Goal: Information Seeking & Learning: Check status

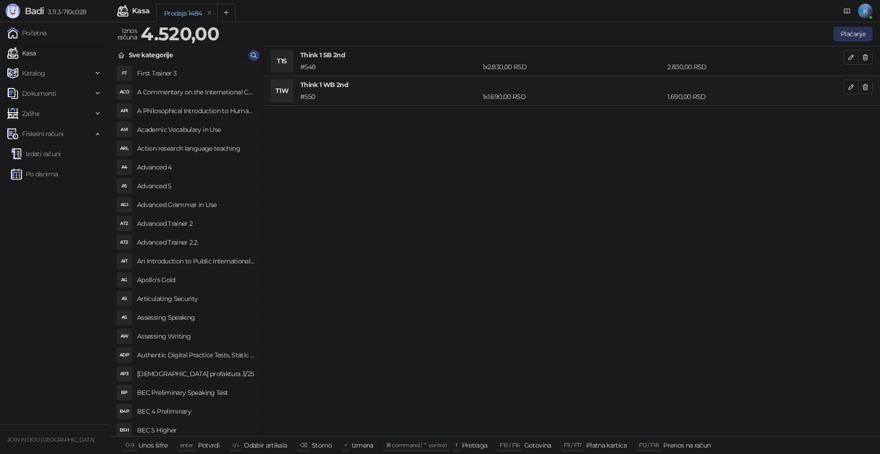
click at [863, 36] on button "Plaćanje" at bounding box center [852, 34] width 39 height 15
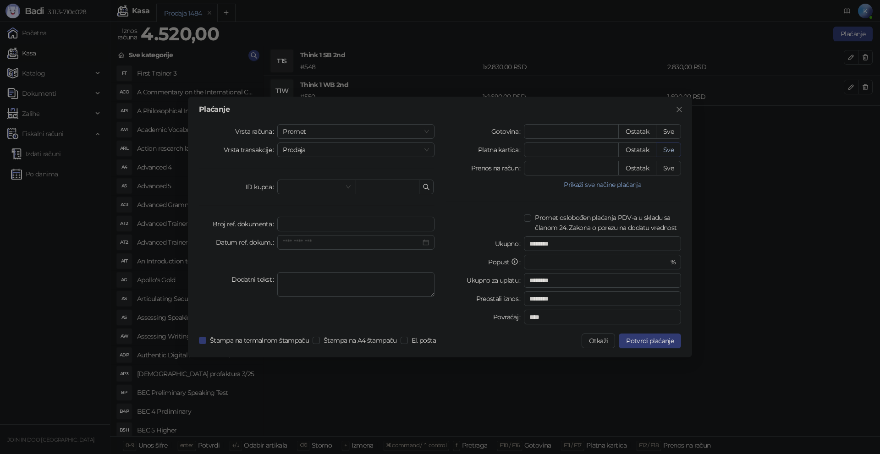
click at [670, 150] on button "Sve" at bounding box center [668, 150] width 25 height 15
type input "****"
click at [639, 342] on span "Potvrdi plaćanje" at bounding box center [650, 341] width 48 height 8
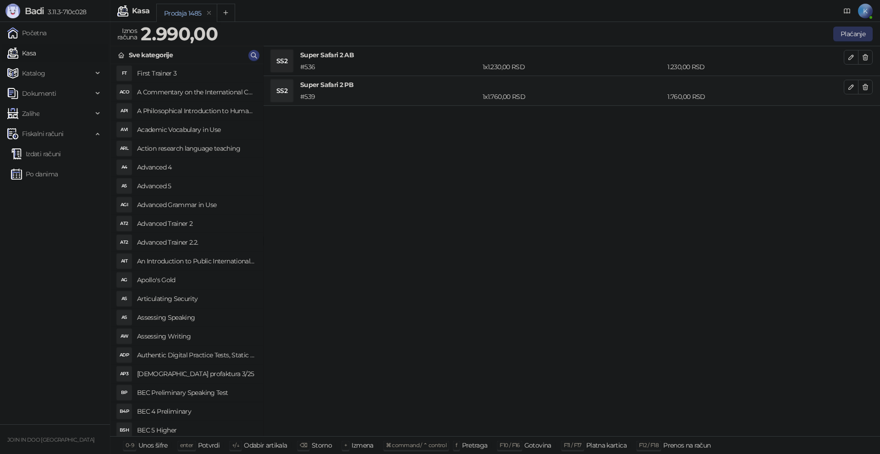
click at [841, 31] on button "Plaćanje" at bounding box center [852, 34] width 39 height 15
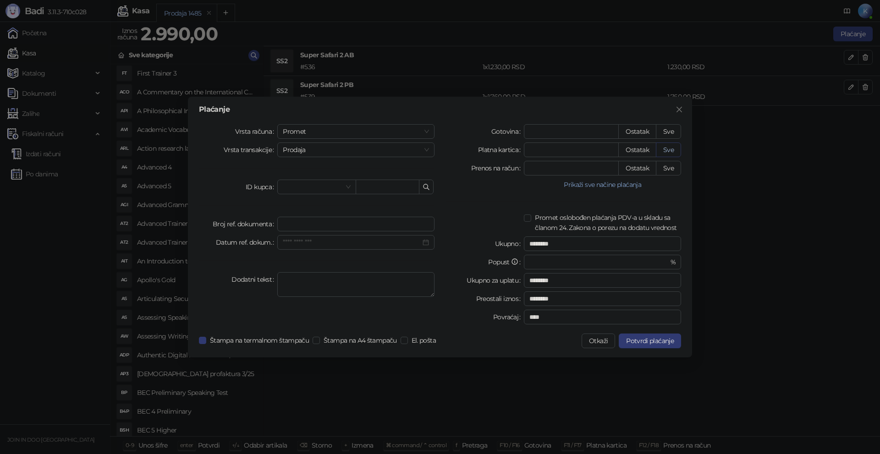
click at [674, 148] on button "Sve" at bounding box center [668, 150] width 25 height 15
type input "****"
click at [663, 340] on span "Potvrdi plaćanje" at bounding box center [650, 341] width 48 height 8
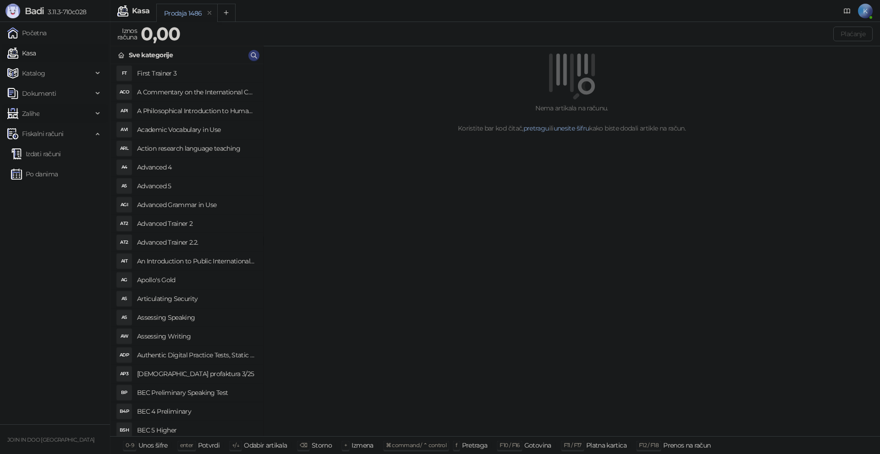
click at [93, 109] on div "Zalihe" at bounding box center [55, 113] width 106 height 18
drag, startPoint x: 45, startPoint y: 133, endPoint x: 75, endPoint y: 135, distance: 29.4
click at [45, 133] on link "Promet zaliha" at bounding box center [39, 134] width 56 height 18
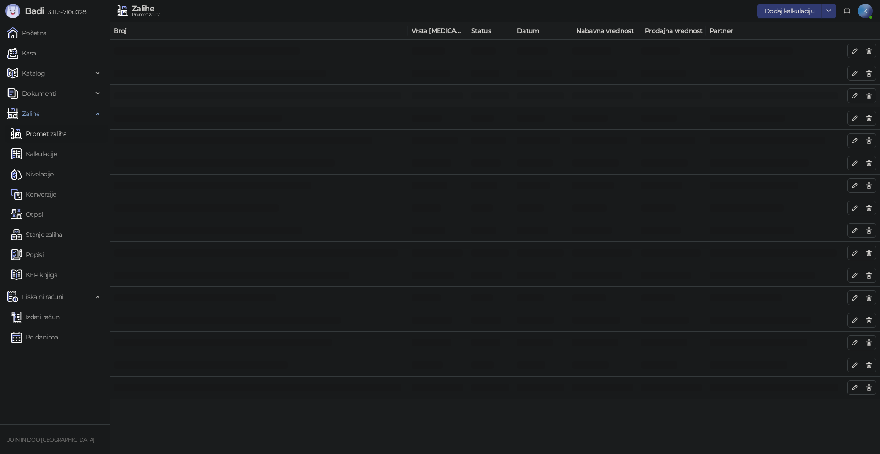
click at [665, 102] on td at bounding box center [671, 96] width 69 height 22
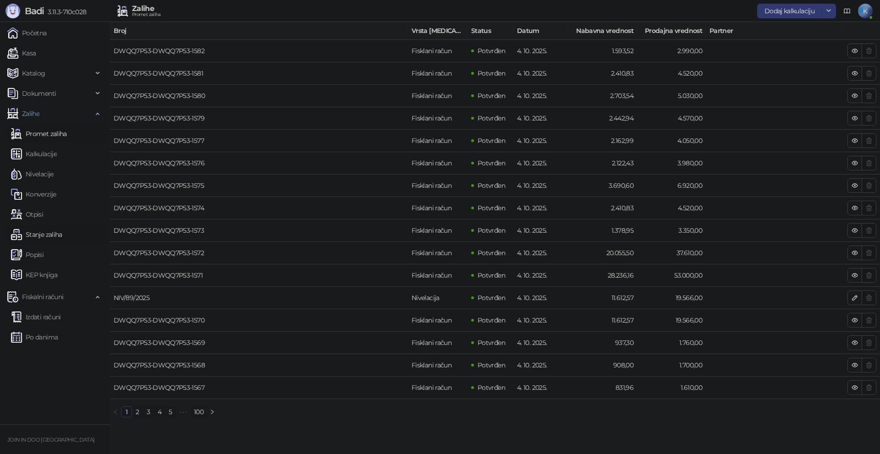
click at [31, 234] on link "Stanje zaliha" at bounding box center [36, 234] width 51 height 18
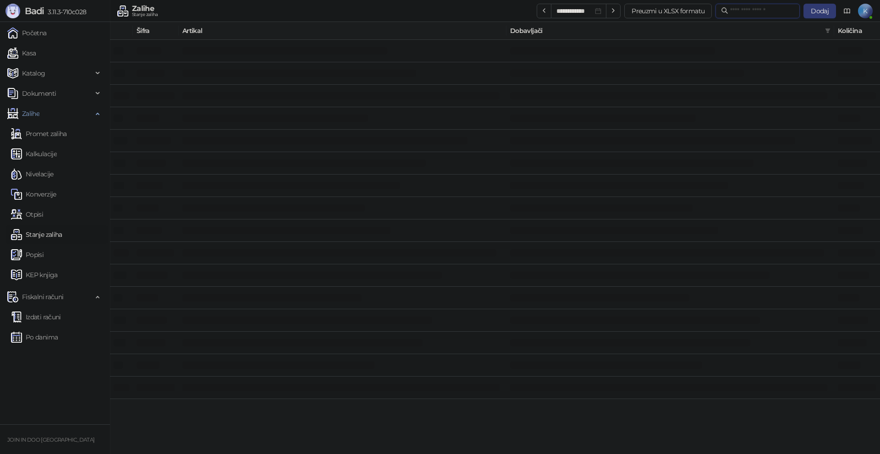
click at [730, 8] on input "text" at bounding box center [762, 11] width 64 height 10
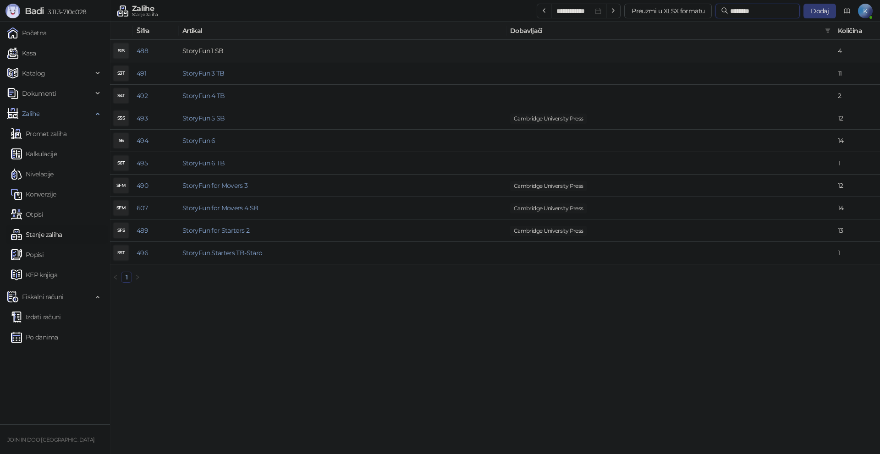
type input "********"
click at [201, 48] on link "StoryFun 1 SB" at bounding box center [202, 51] width 41 height 8
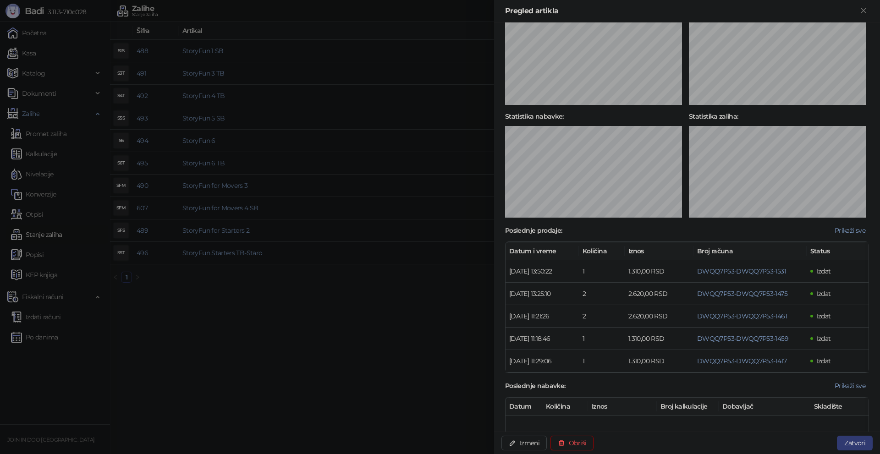
scroll to position [275, 0]
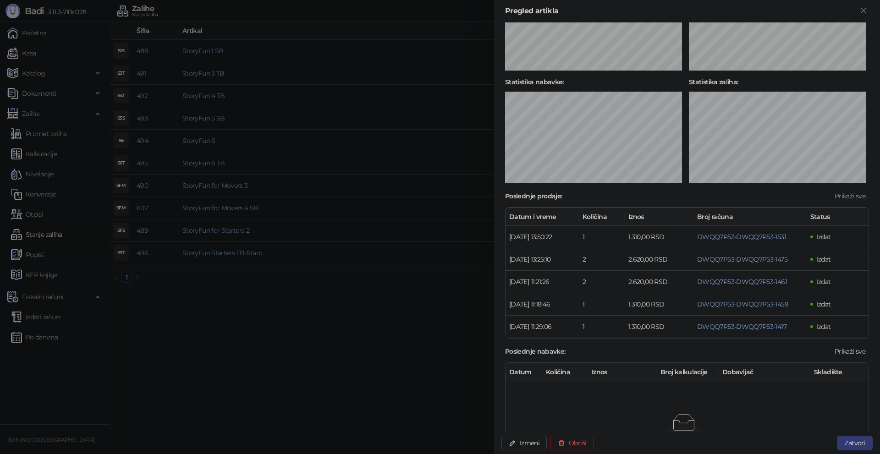
click at [845, 356] on span "Prikaži sve" at bounding box center [849, 351] width 31 height 8
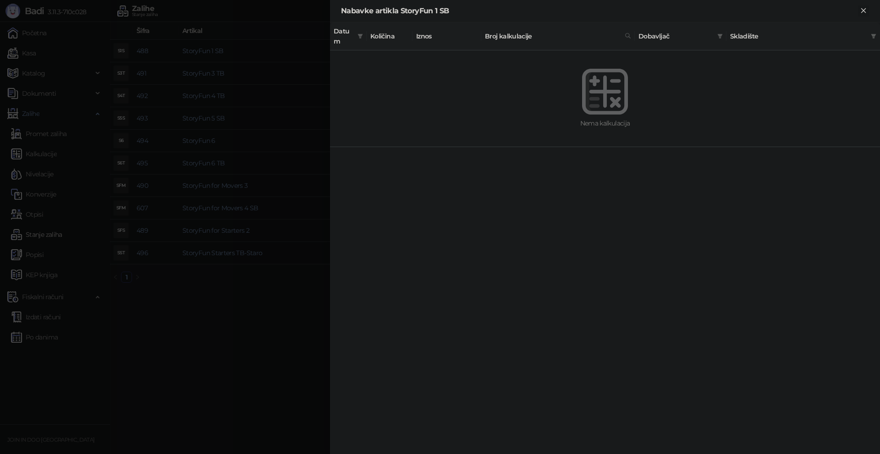
click at [862, 10] on icon "Zatvori" at bounding box center [863, 10] width 4 height 4
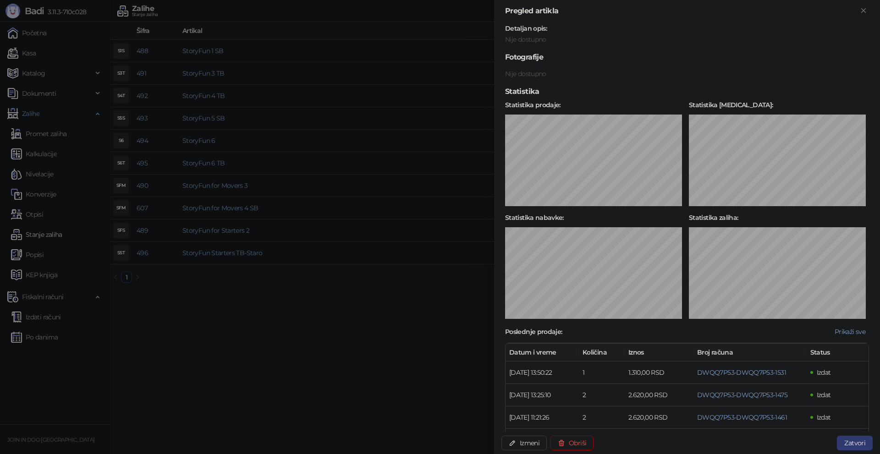
scroll to position [84, 0]
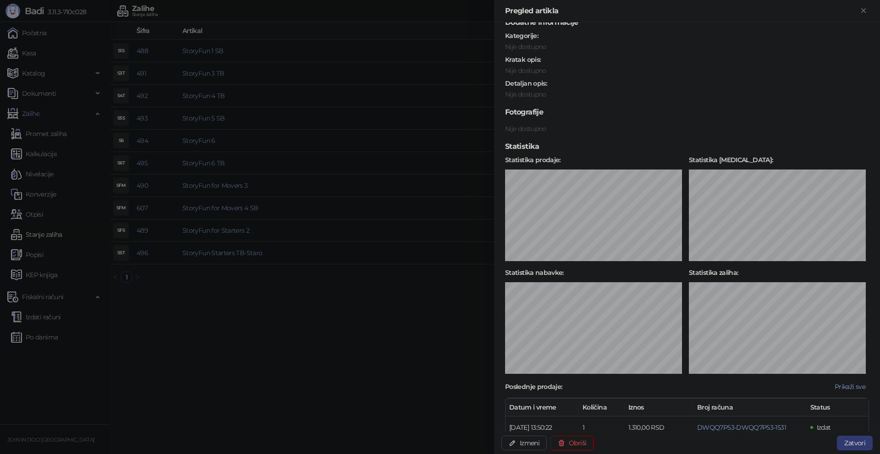
click at [345, 319] on div at bounding box center [440, 227] width 880 height 454
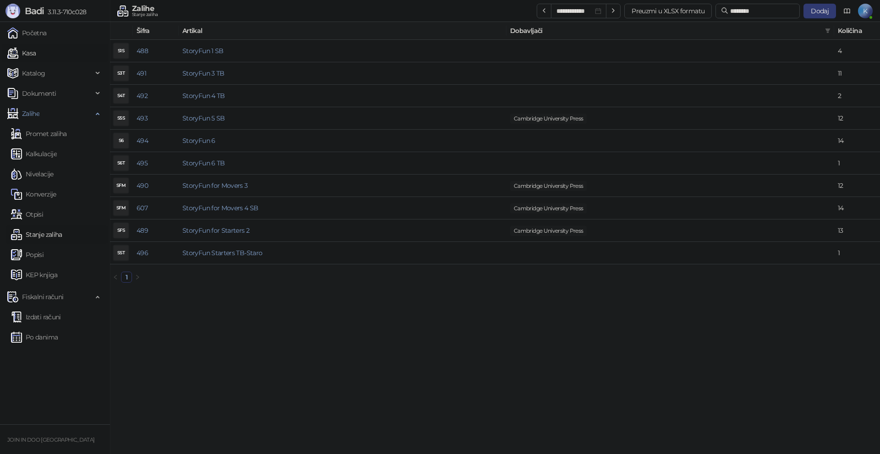
click at [36, 54] on link "Kasa" at bounding box center [21, 53] width 28 height 18
